Goal: Transaction & Acquisition: Purchase product/service

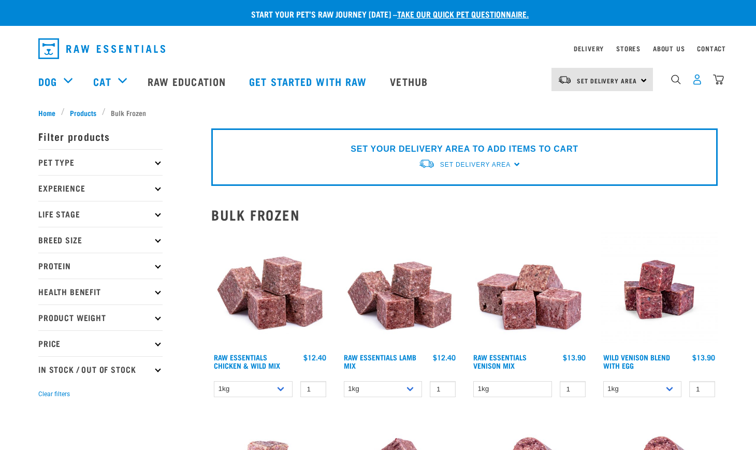
click at [697, 81] on img "dropdown navigation" at bounding box center [697, 79] width 11 height 11
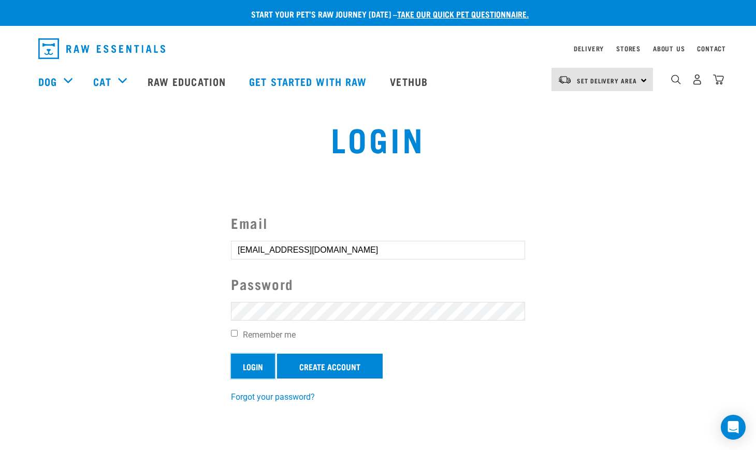
click at [256, 366] on input "Login" at bounding box center [253, 366] width 44 height 25
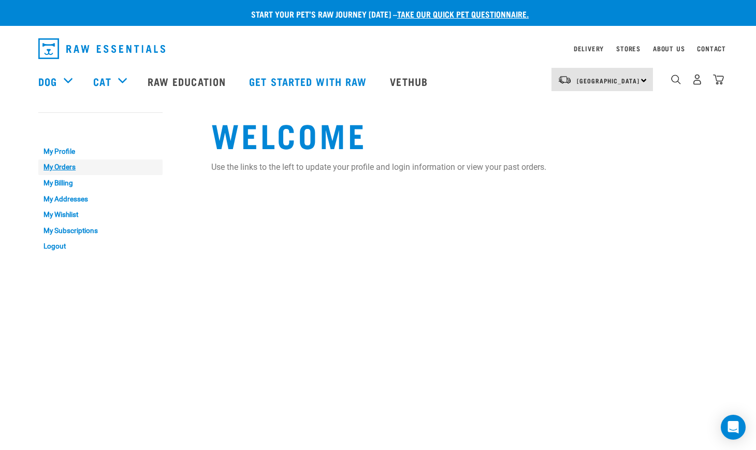
click at [76, 170] on link "My Orders" at bounding box center [100, 167] width 124 height 16
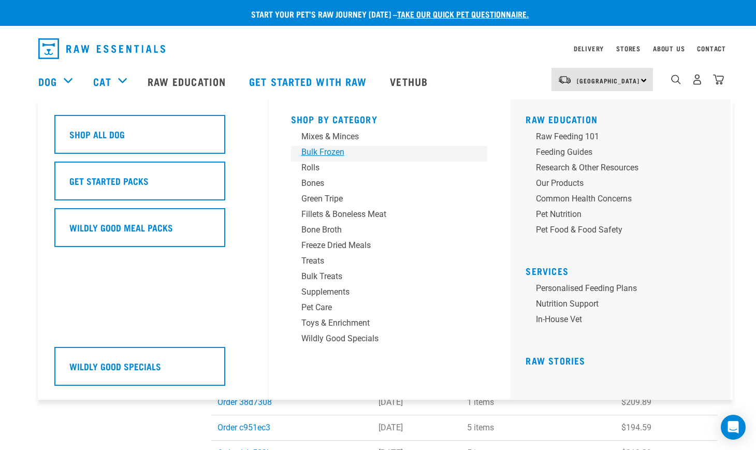
click at [330, 153] on div "Bulk Frozen" at bounding box center [382, 152] width 162 height 12
click at [327, 151] on div "Bulk Frozen" at bounding box center [382, 152] width 162 height 12
click at [309, 151] on div "Bulk Frozen" at bounding box center [382, 152] width 162 height 12
click at [46, 79] on link "Dog" at bounding box center [47, 82] width 19 height 16
click at [336, 136] on div "Mixes & Minces" at bounding box center [382, 136] width 162 height 12
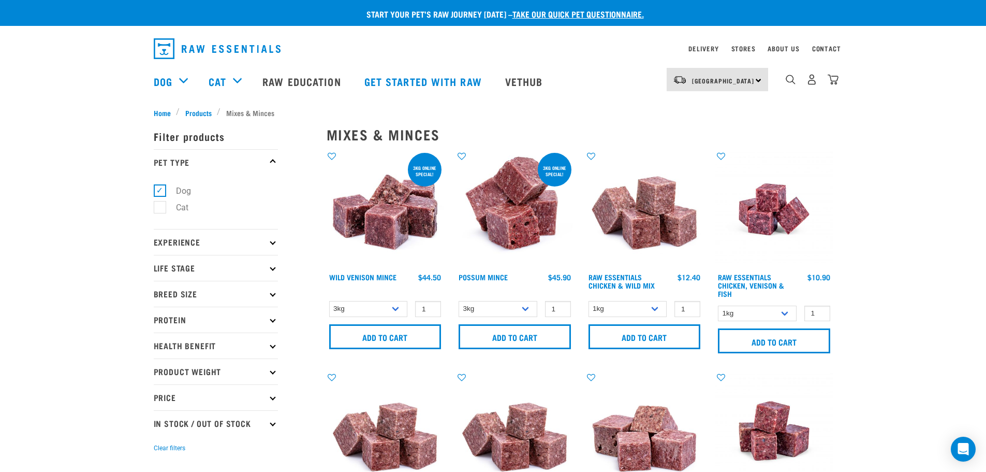
scroll to position [52, 0]
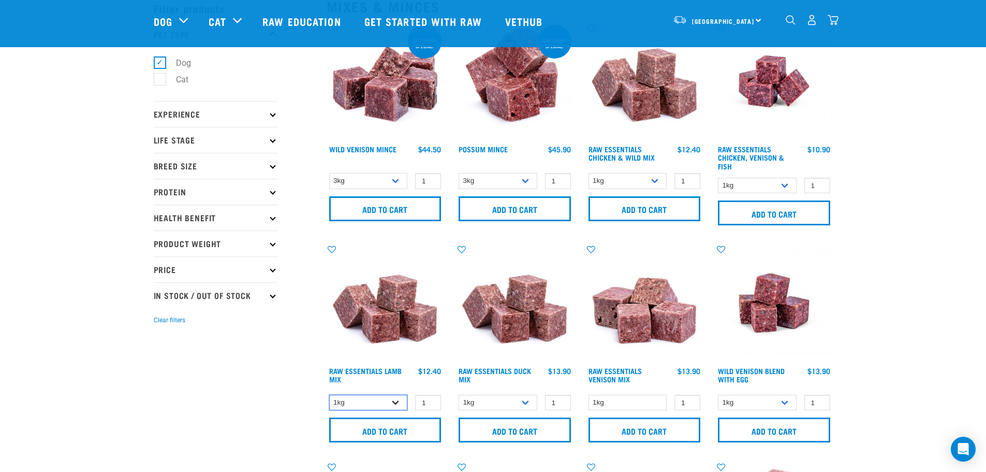
click at [399, 400] on select "1kg 3kg Bulk (10kg)" at bounding box center [368, 402] width 79 height 16
select select "341961"
click at [329, 394] on select "1kg 3kg Bulk (10kg)" at bounding box center [368, 402] width 79 height 16
click at [393, 429] on input "Add to cart" at bounding box center [385, 429] width 112 height 25
click at [787, 183] on select "1kg 3kg" at bounding box center [757, 186] width 79 height 16
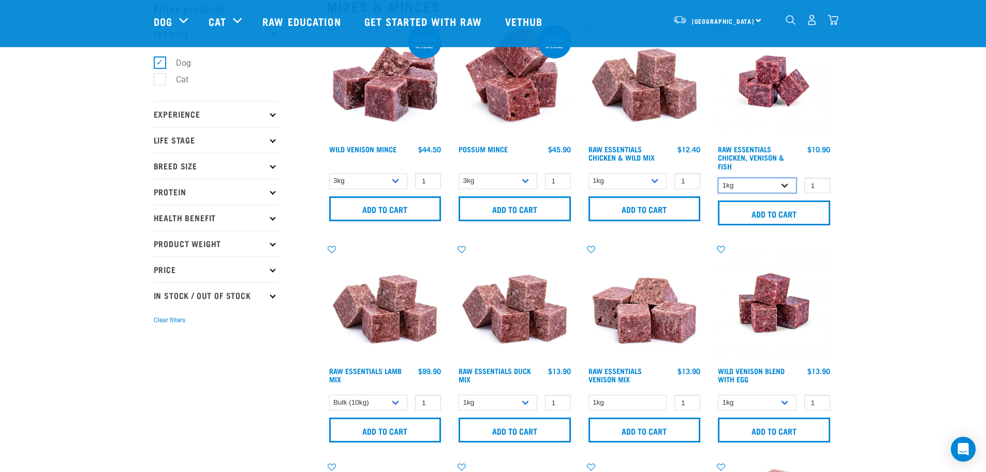
select select "28665"
click at [718, 178] on select "1kg 3kg" at bounding box center [757, 186] width 79 height 16
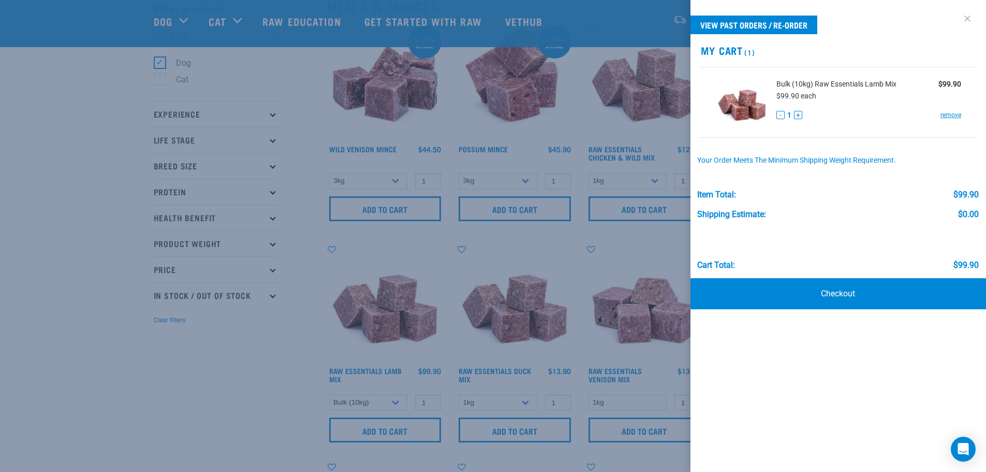
click at [966, 20] on link at bounding box center [967, 18] width 17 height 17
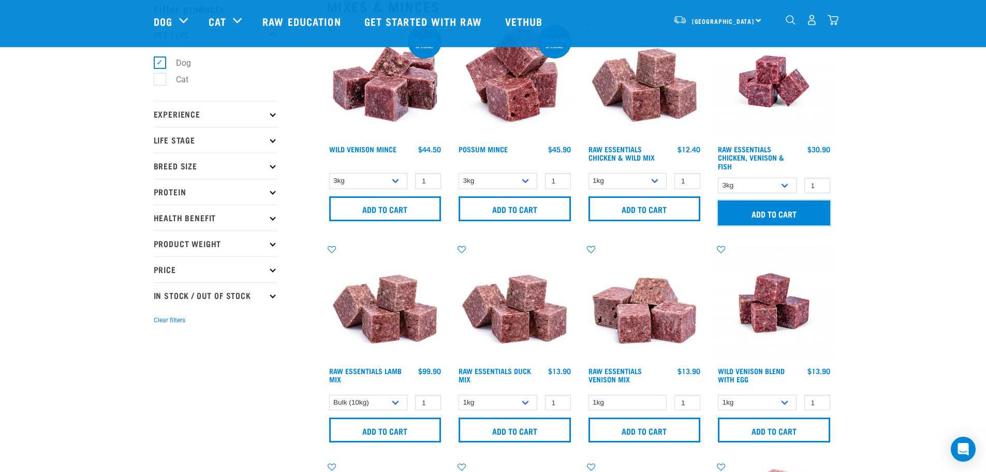
click at [789, 212] on input "Add to cart" at bounding box center [774, 212] width 112 height 25
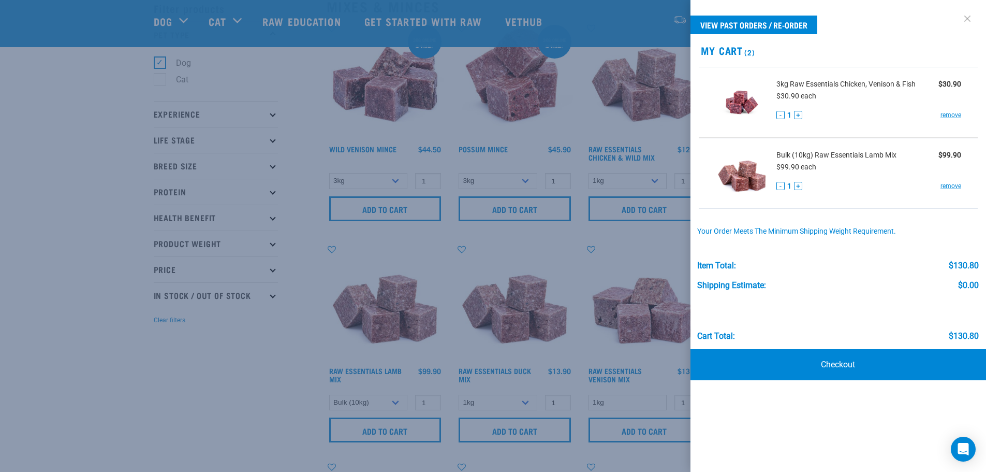
click at [969, 18] on link at bounding box center [967, 18] width 17 height 17
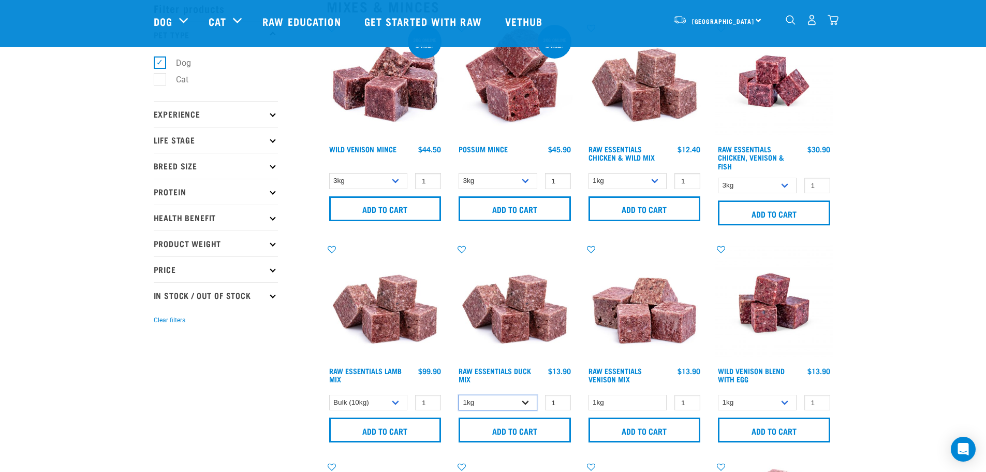
click at [527, 404] on select "1kg 3kg" at bounding box center [498, 402] width 79 height 16
select select "442098"
click at [459, 394] on select "1kg 3kg" at bounding box center [498, 402] width 79 height 16
click at [518, 430] on input "Add to cart" at bounding box center [515, 429] width 112 height 25
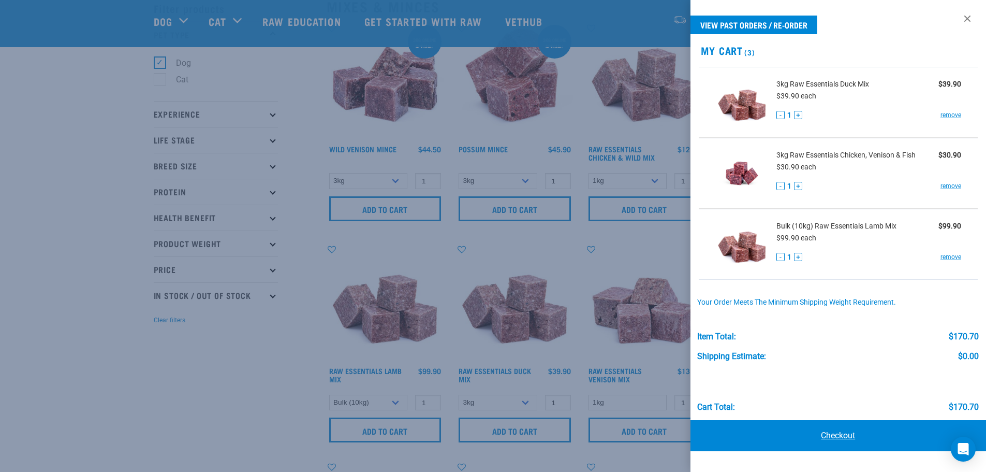
click at [847, 435] on link "Checkout" at bounding box center [839, 435] width 296 height 31
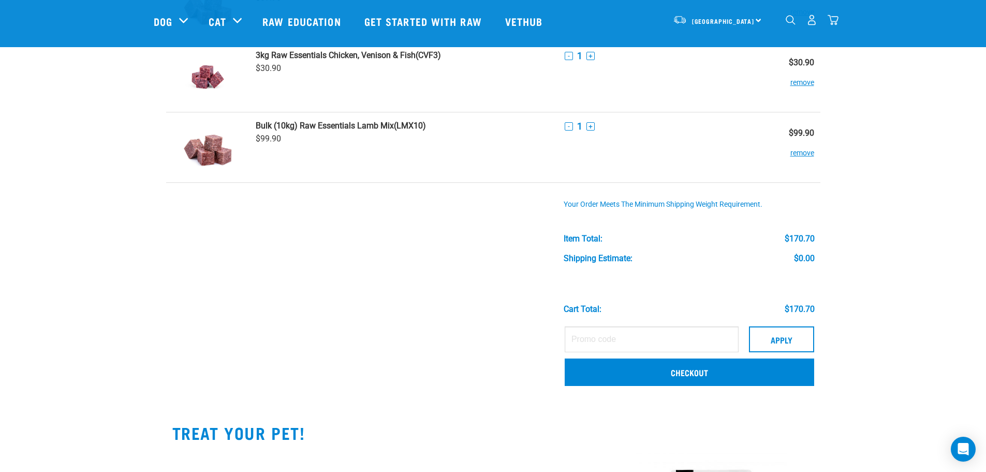
scroll to position [155, 0]
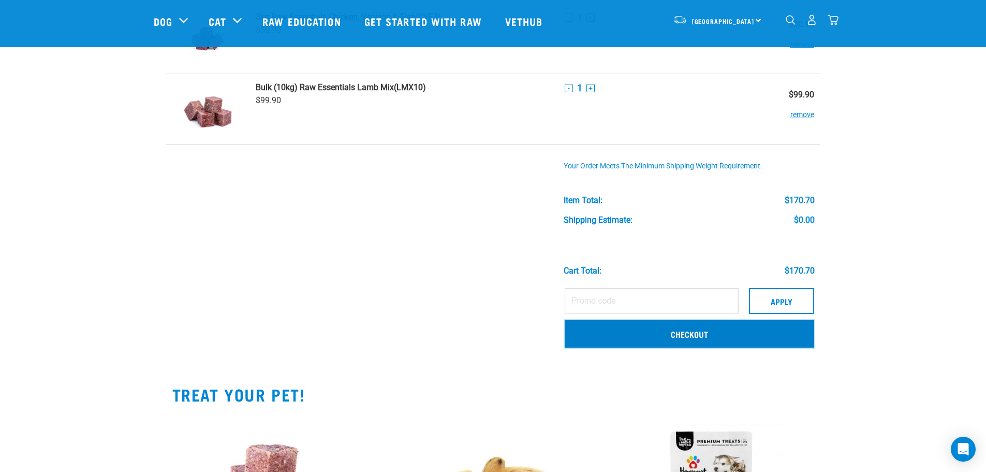
click at [742, 333] on link "Checkout" at bounding box center [690, 333] width 250 height 27
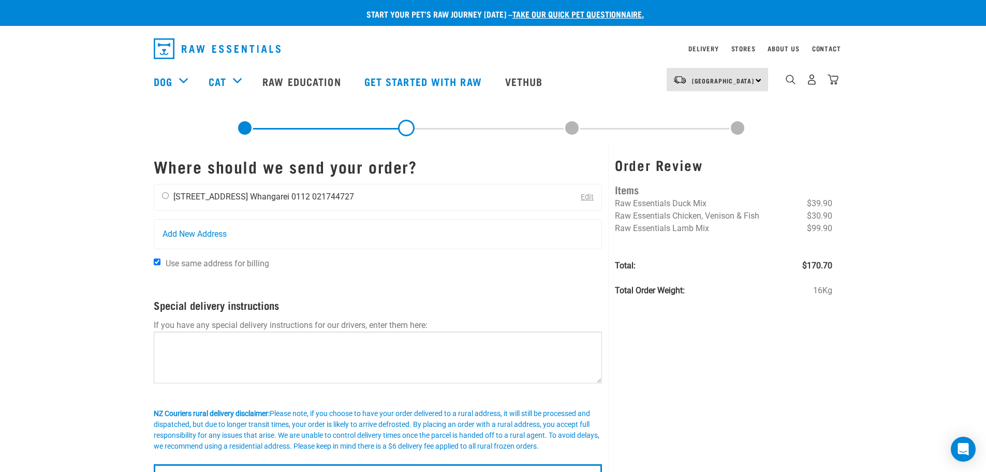
click at [163, 195] on input "radio" at bounding box center [165, 195] width 7 height 7
radio input "true"
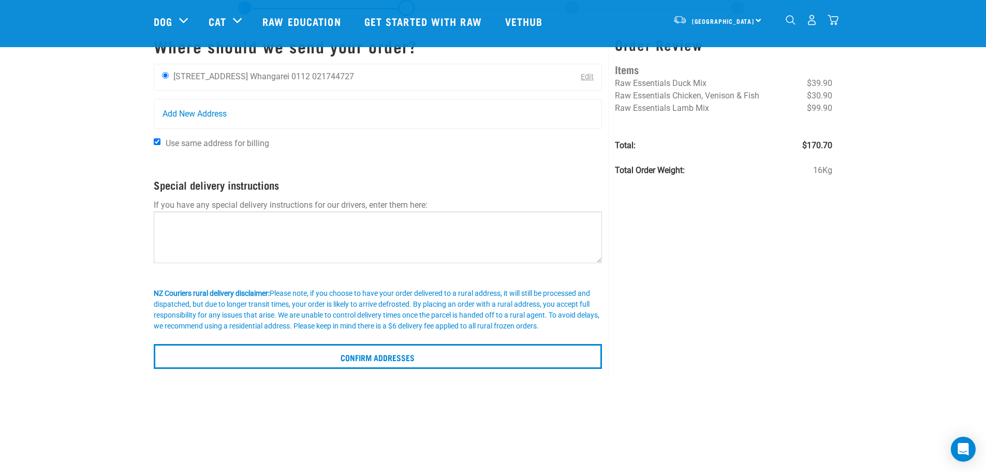
scroll to position [207, 0]
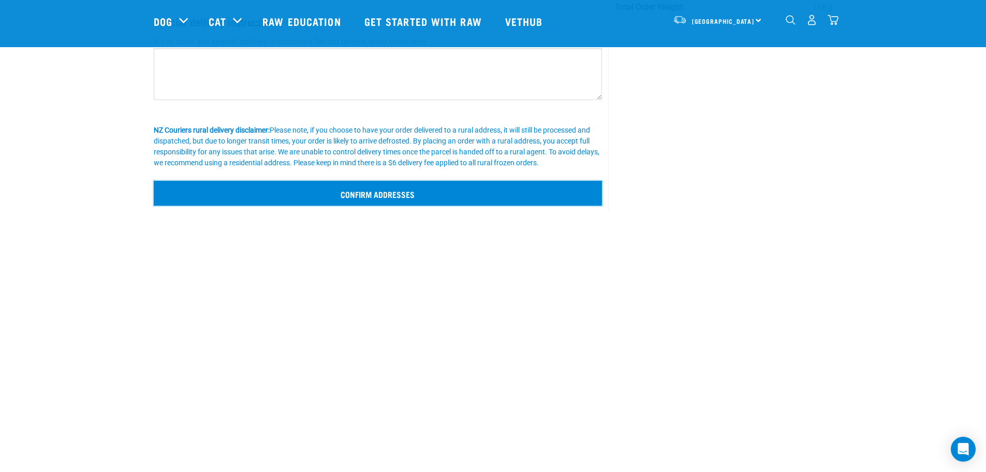
click at [465, 198] on input "Confirm addresses" at bounding box center [378, 193] width 449 height 25
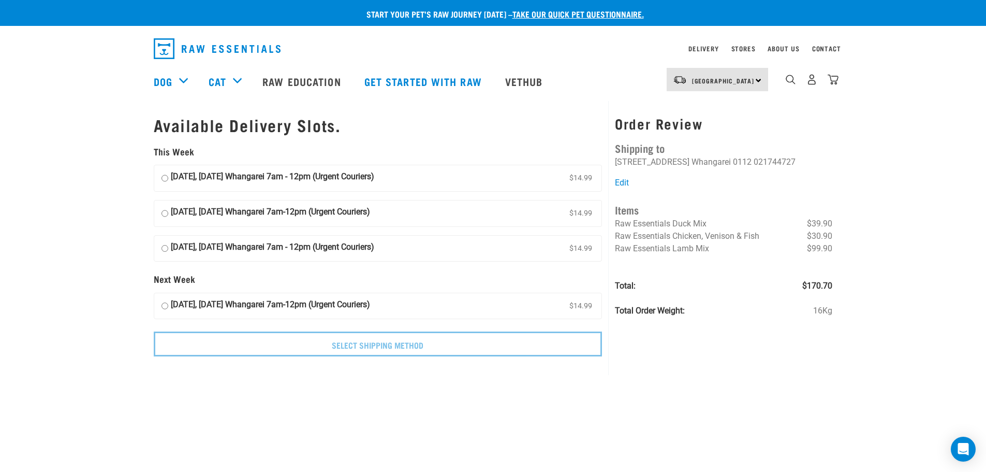
click at [163, 177] on input "[DATE], [DATE] Whangarei 7am - 12pm (Urgent Couriers) $14.99" at bounding box center [165, 178] width 7 height 16
radio input "true"
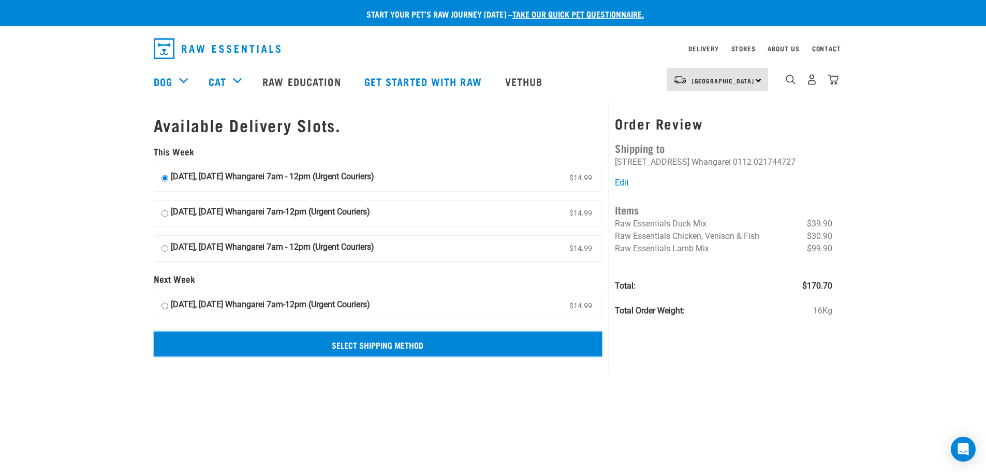
click at [415, 342] on input "Select Shipping Method" at bounding box center [378, 343] width 449 height 25
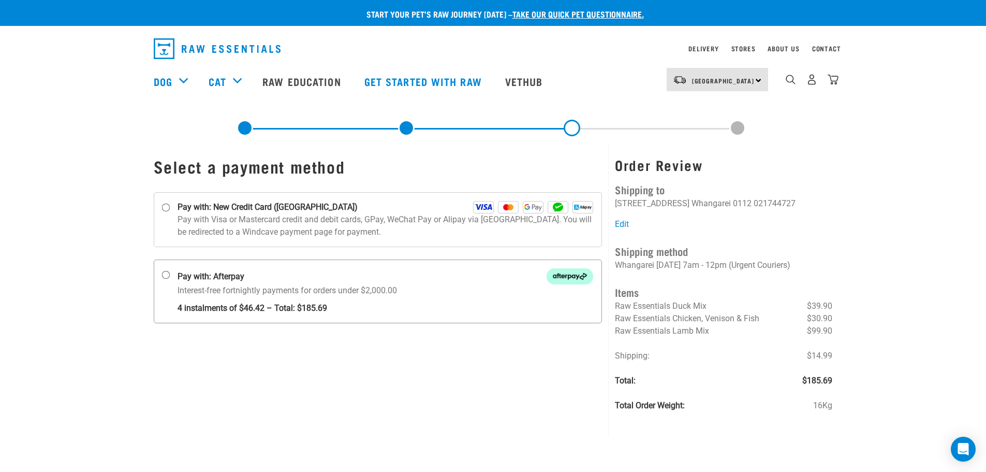
click at [165, 275] on input "Pay with: Afterpay Interest-free fortnightly payments for orders under $2,000.00" at bounding box center [166, 275] width 8 height 8
radio input "true"
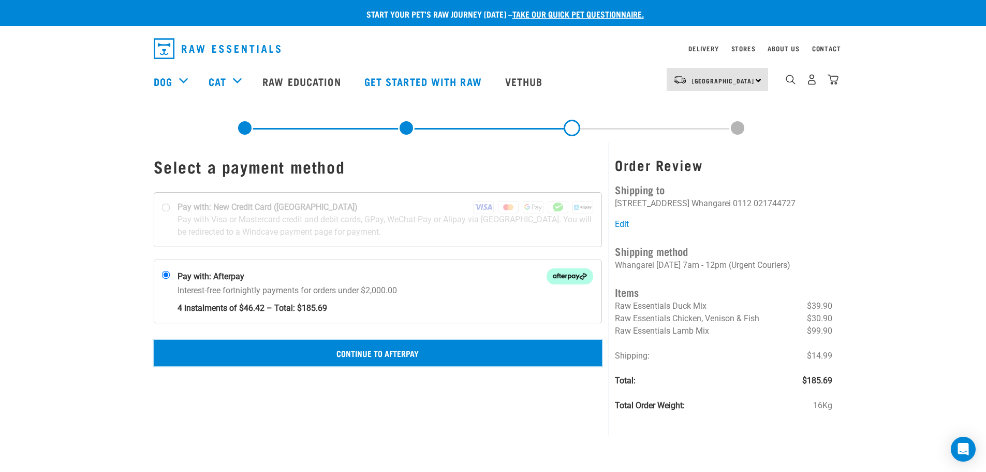
click at [390, 354] on button "Continue to Afterpay" at bounding box center [378, 353] width 449 height 26
